Goal: Task Accomplishment & Management: Manage account settings

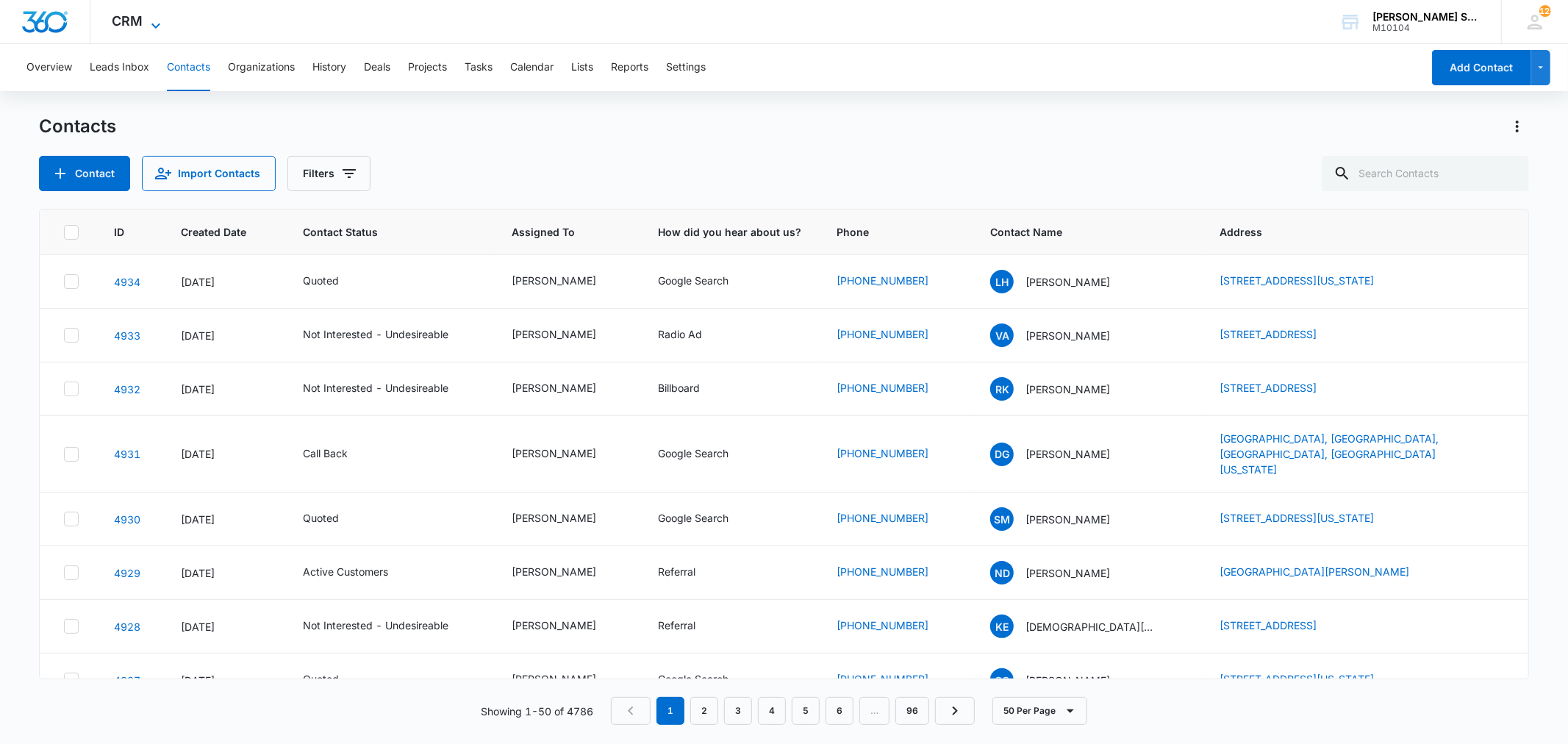
click at [147, 19] on icon at bounding box center [156, 25] width 17 height 17
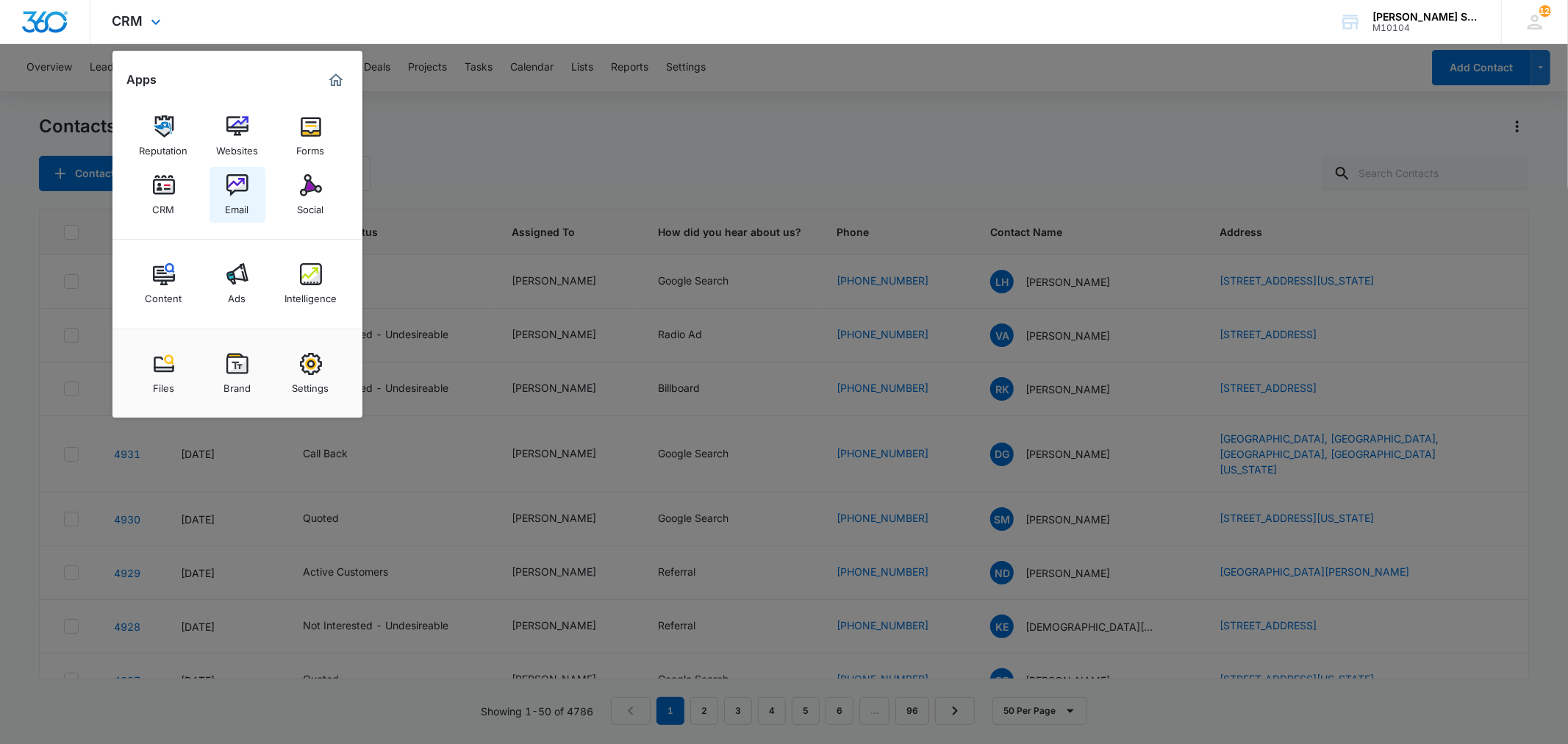
click at [239, 184] on img at bounding box center [238, 185] width 22 height 22
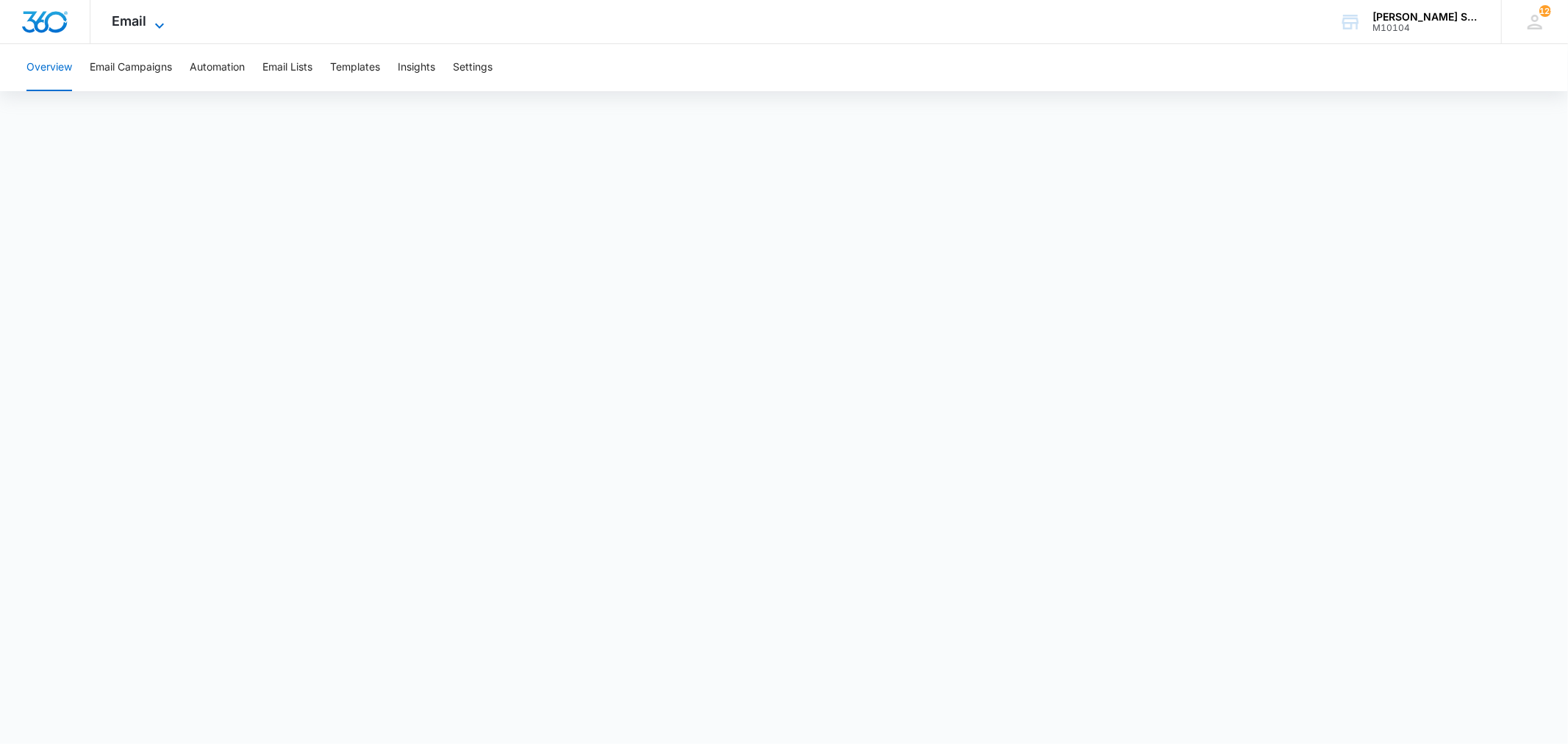
click at [156, 22] on icon at bounding box center [159, 25] width 17 height 17
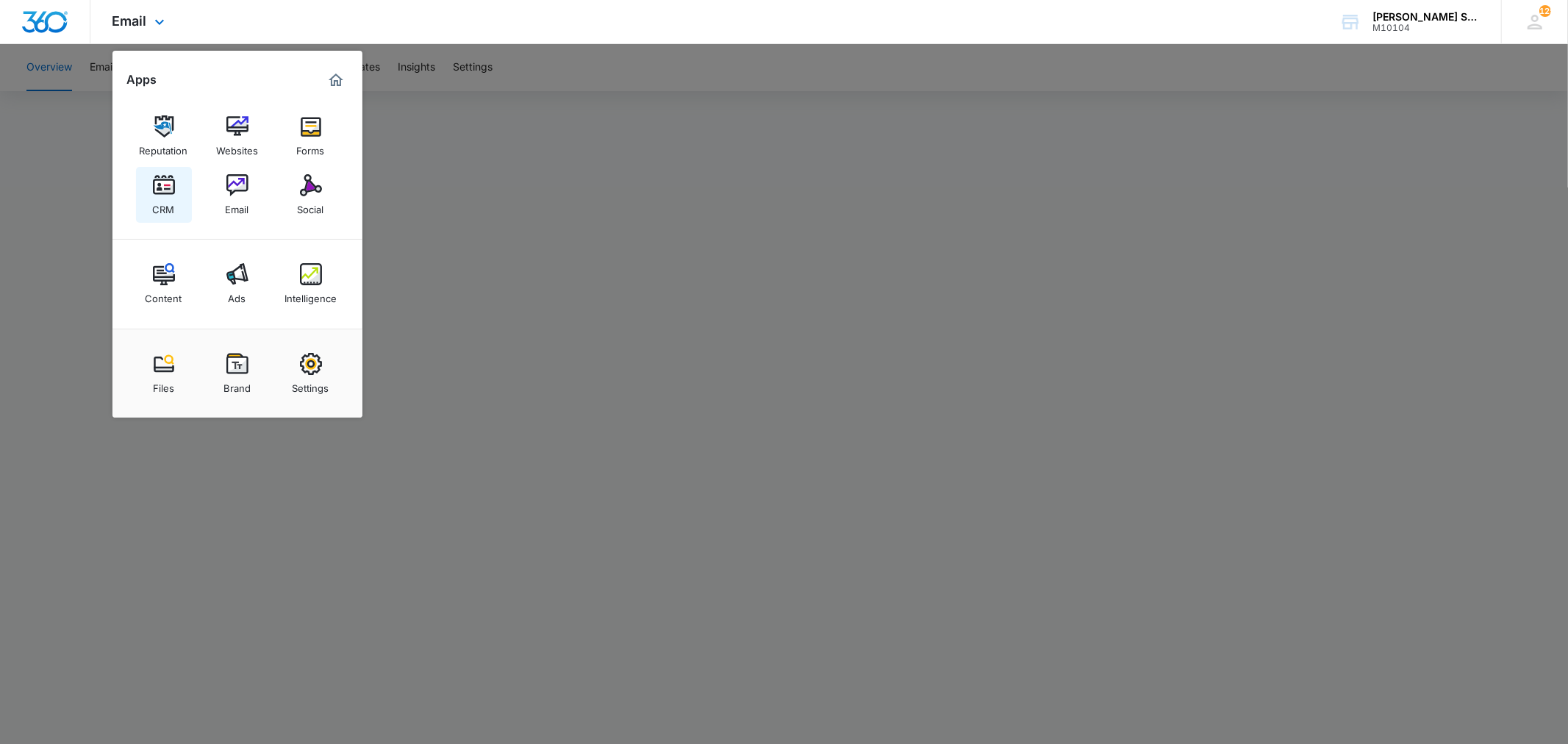
click at [159, 188] on img at bounding box center [164, 185] width 22 height 22
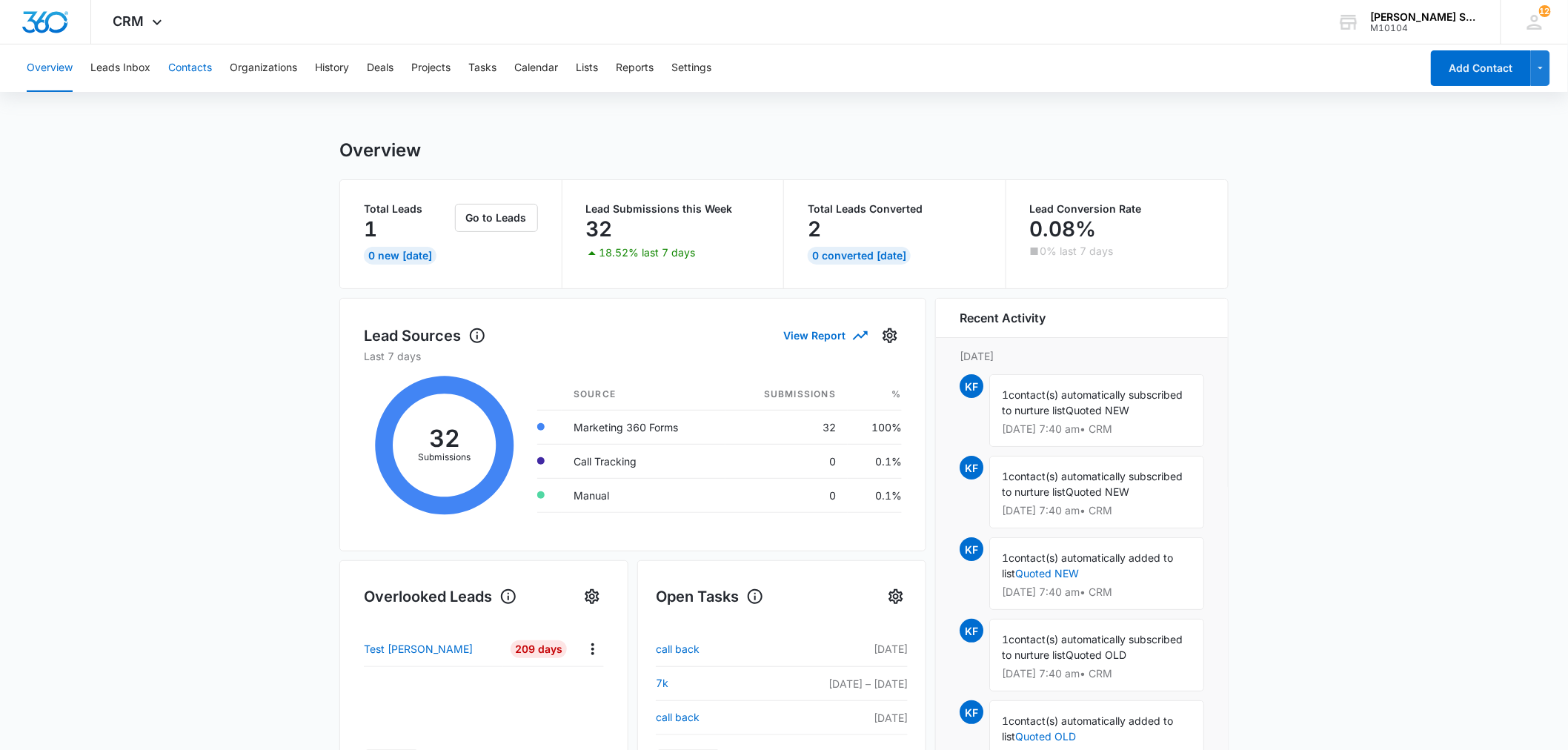
click at [193, 64] on button "Contacts" at bounding box center [190, 68] width 44 height 47
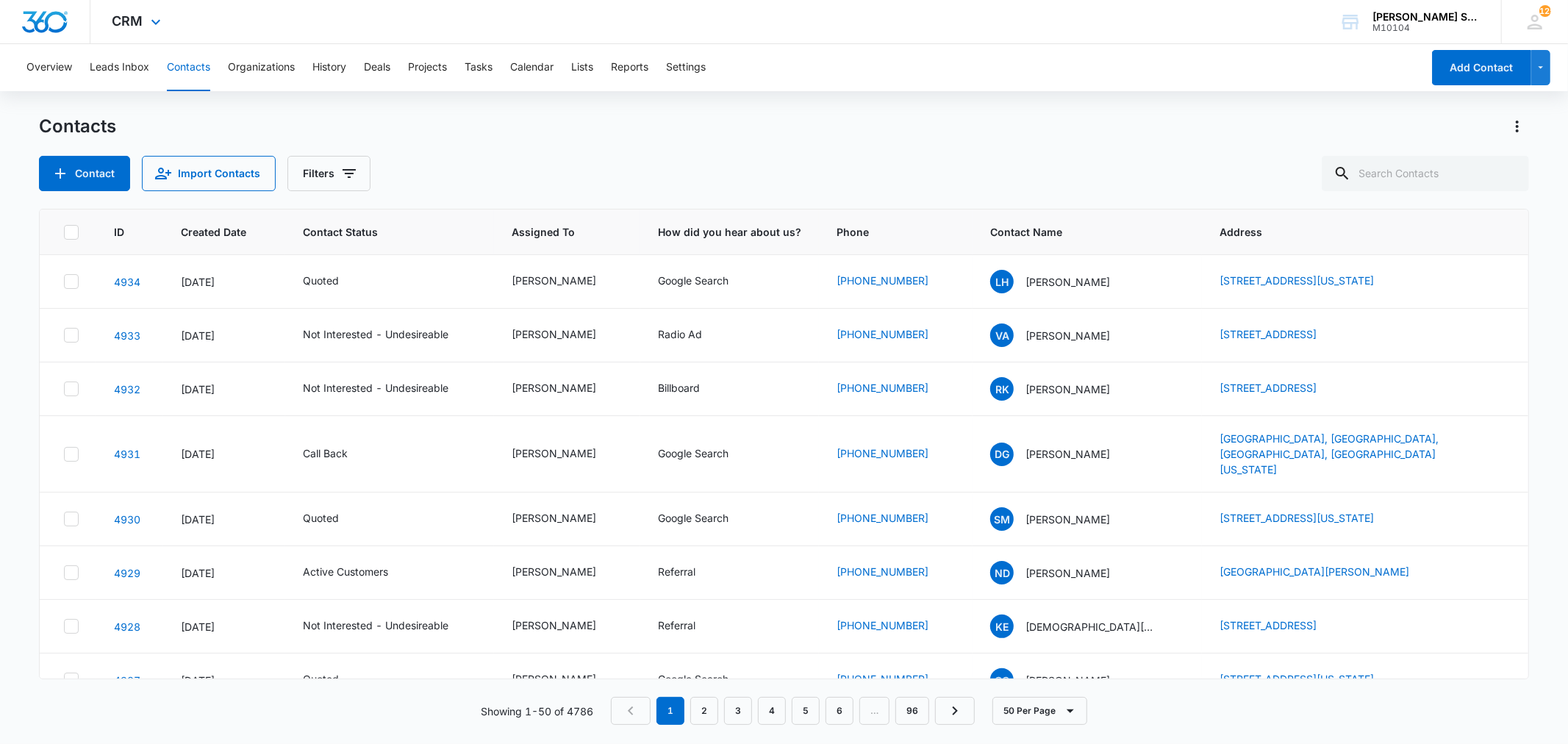
click at [164, 24] on div "CRM Apps Reputation Websites Forms CRM Email Social Content Ads Intelligence Fi…" at bounding box center [139, 21] width 97 height 44
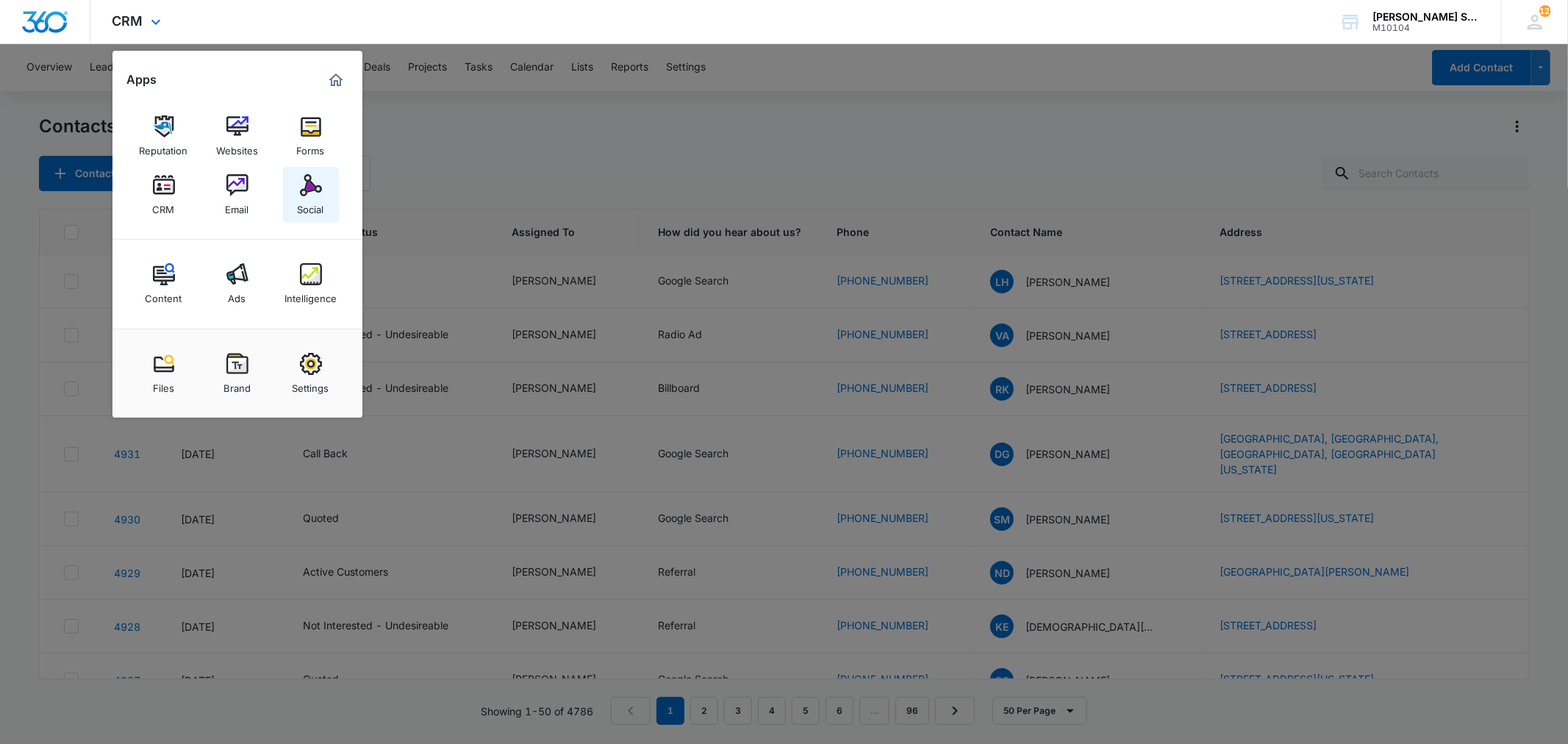
click at [311, 189] on img at bounding box center [311, 185] width 22 height 22
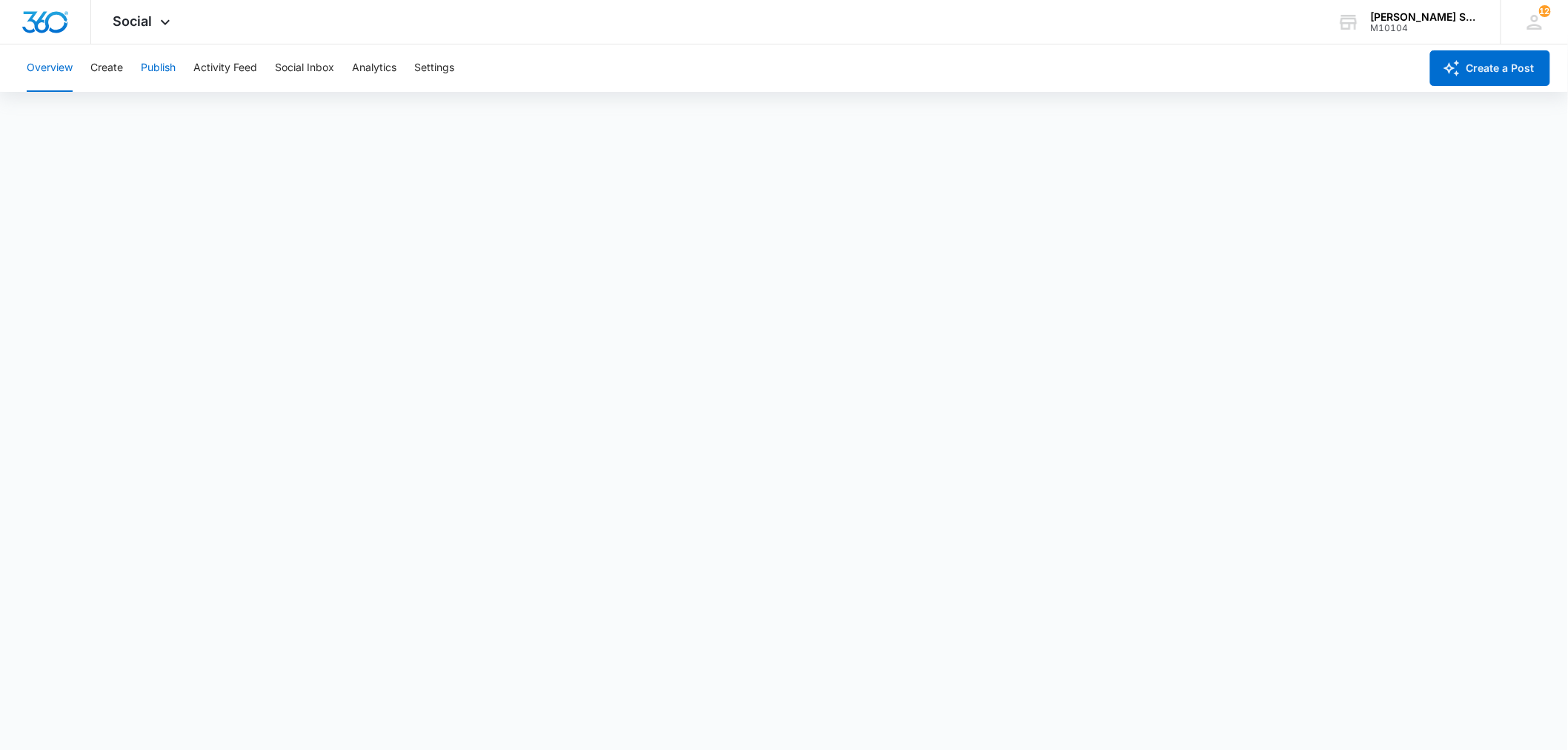
click at [160, 67] on button "Publish" at bounding box center [158, 68] width 35 height 47
click at [152, 15] on div "Social Apps Reputation Websites Forms CRM Email Social Content Ads Intelligence…" at bounding box center [144, 22] width 105 height 44
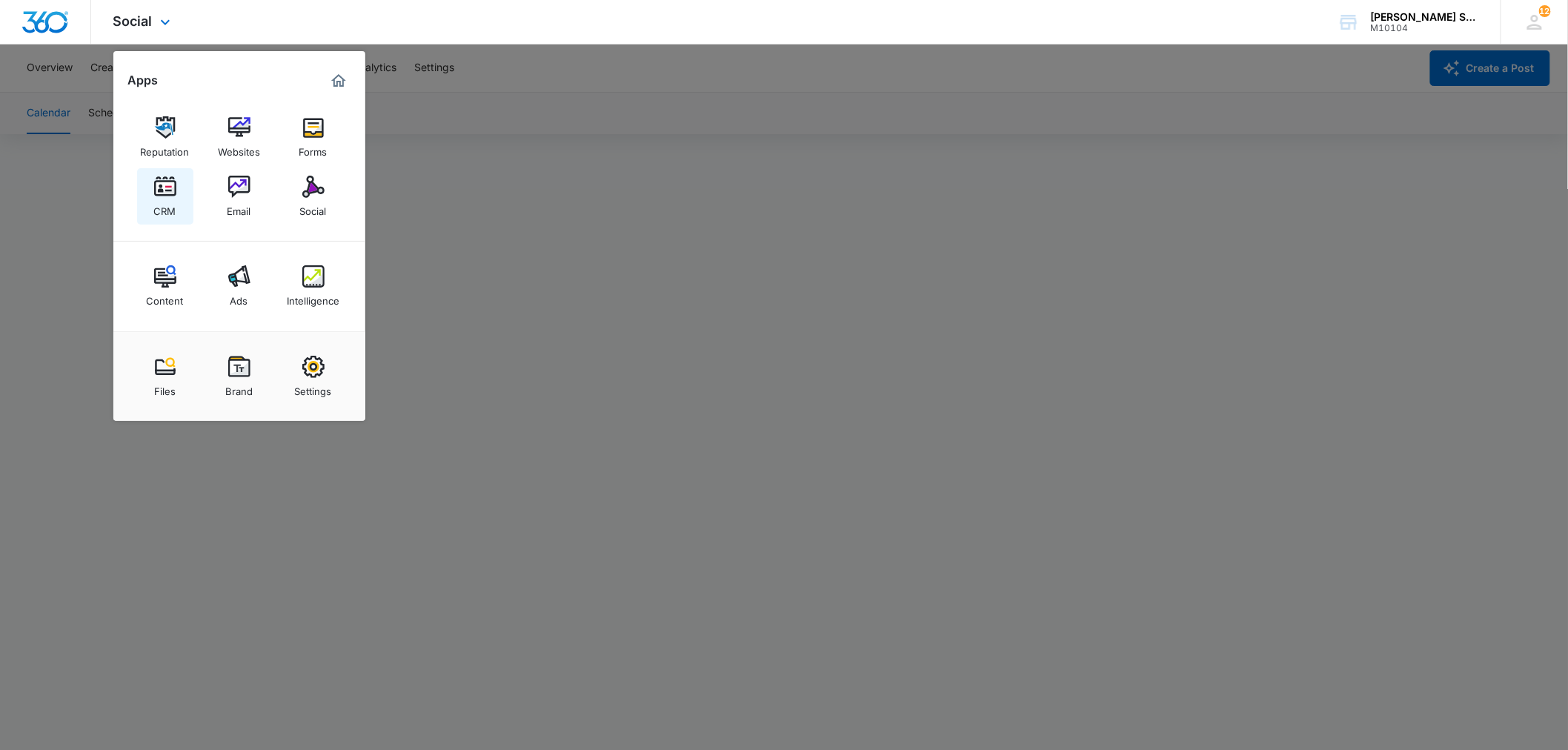
click at [170, 192] on img at bounding box center [165, 187] width 22 height 22
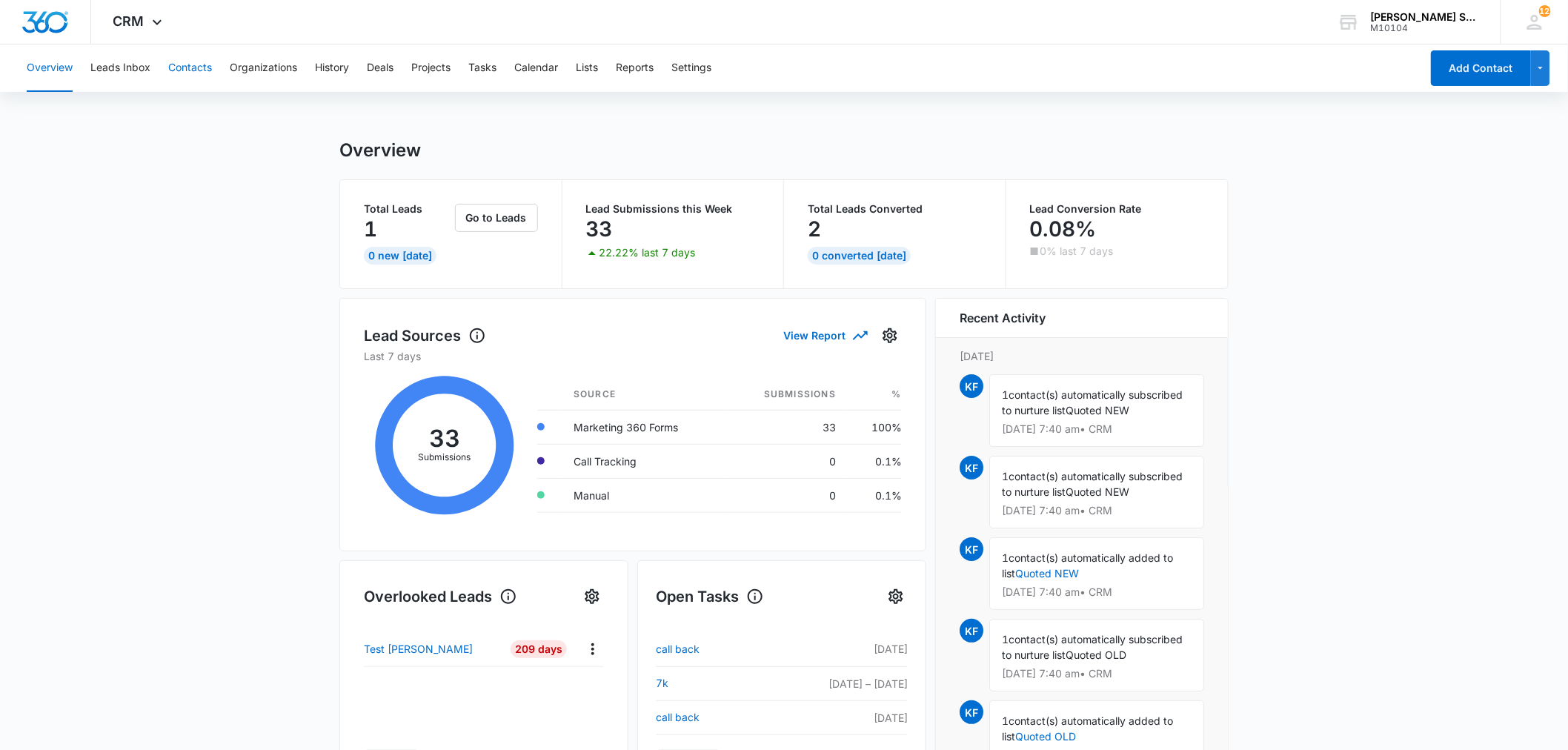
click at [182, 63] on button "Contacts" at bounding box center [190, 68] width 44 height 47
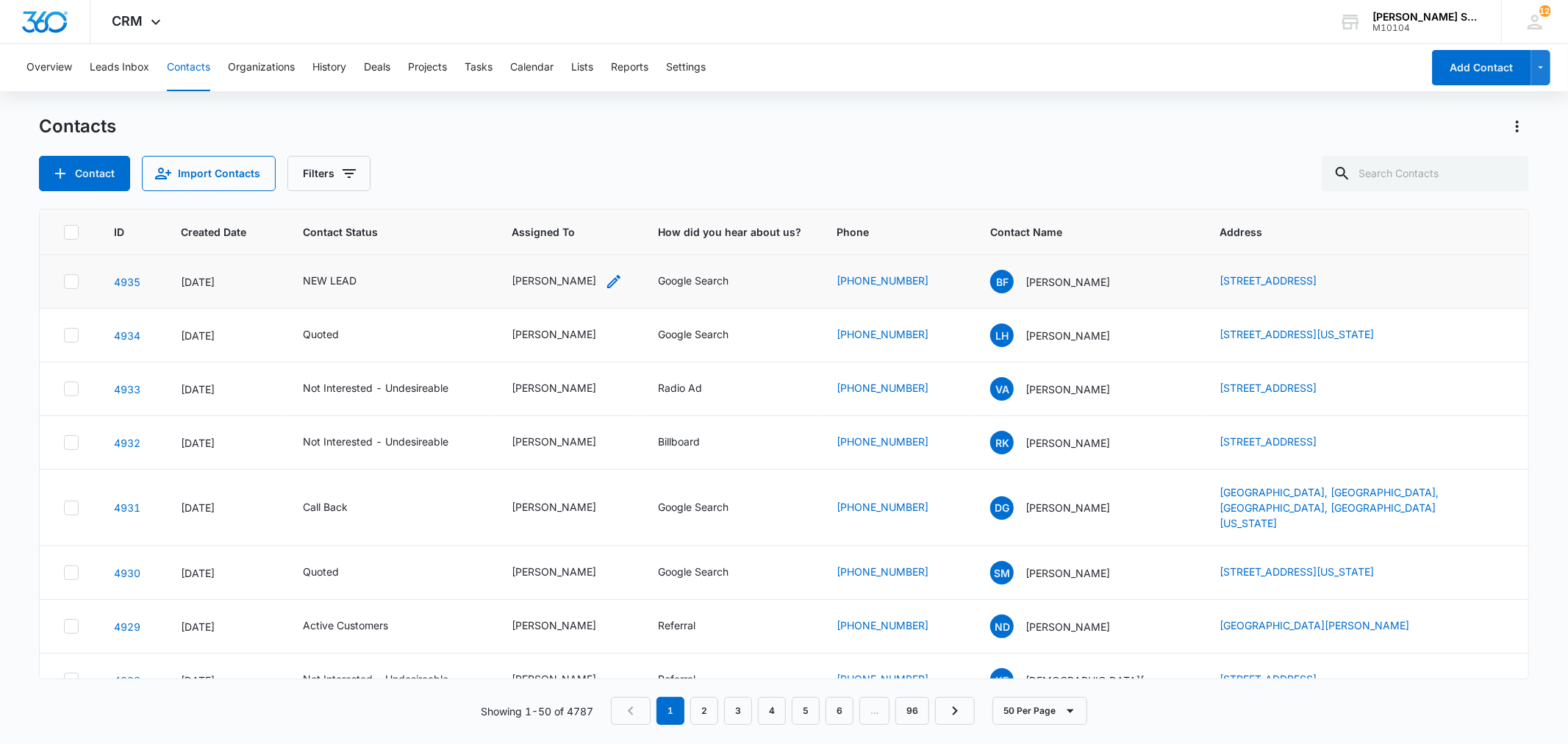
click at [532, 280] on div "[PERSON_NAME]" at bounding box center [554, 280] width 85 height 15
click at [586, 187] on icon "Remove Kenneth Florman" at bounding box center [582, 185] width 10 height 11
click at [586, 187] on div at bounding box center [588, 187] width 24 height 24
click at [526, 300] on p "[PERSON_NAME]" at bounding box center [540, 292] width 85 height 15
click at [652, 239] on div "Assigned To [PERSON_NAME] Cancel Save" at bounding box center [565, 196] width 203 height 136
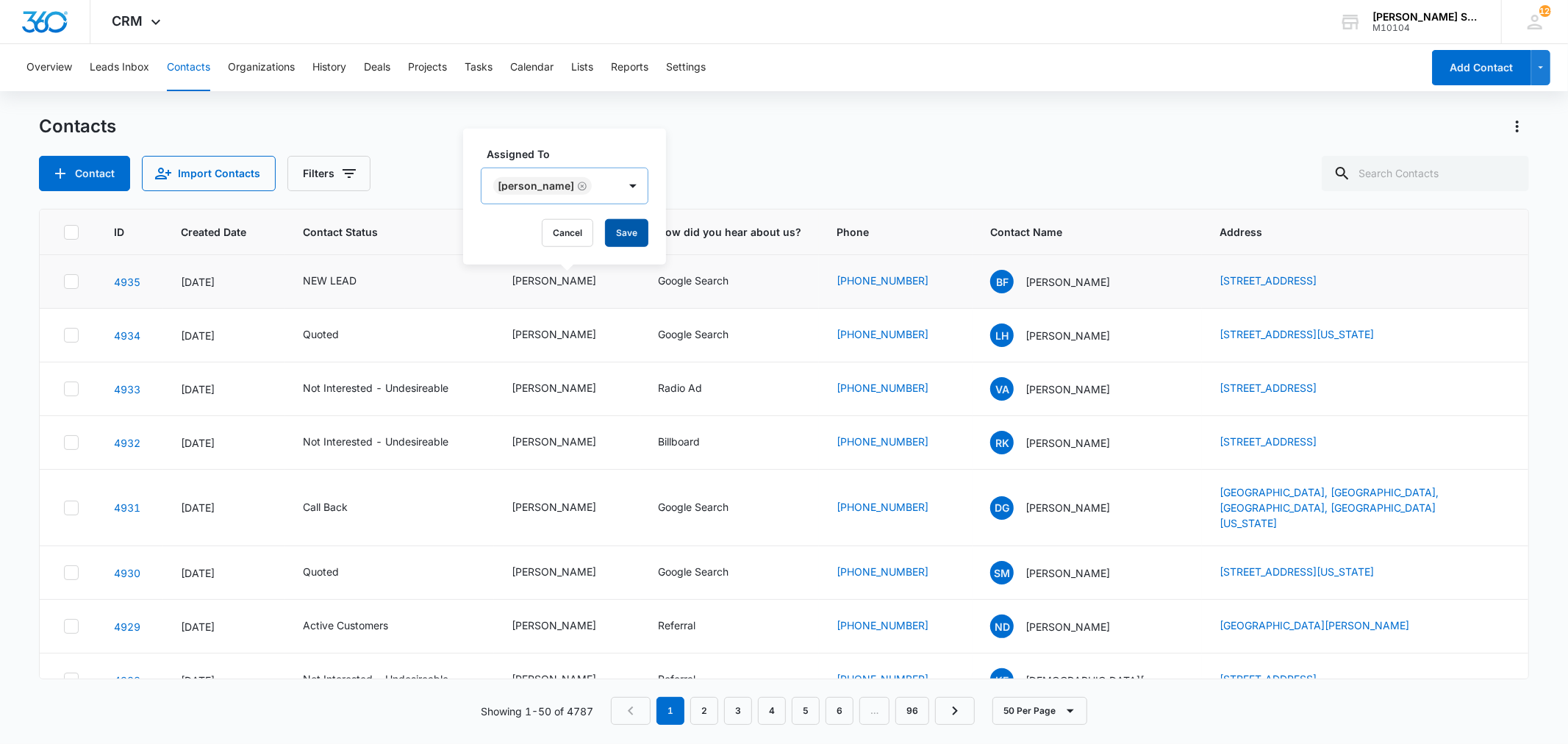
click at [629, 237] on button "Save" at bounding box center [627, 232] width 44 height 28
click at [342, 273] on div "NEW LEAD" at bounding box center [330, 280] width 54 height 15
click at [344, 184] on icon "Remove NEW LEAD" at bounding box center [346, 185] width 10 height 11
click at [376, 229] on button "Save" at bounding box center [389, 232] width 44 height 28
